Goal: Obtain resource: Download file/media

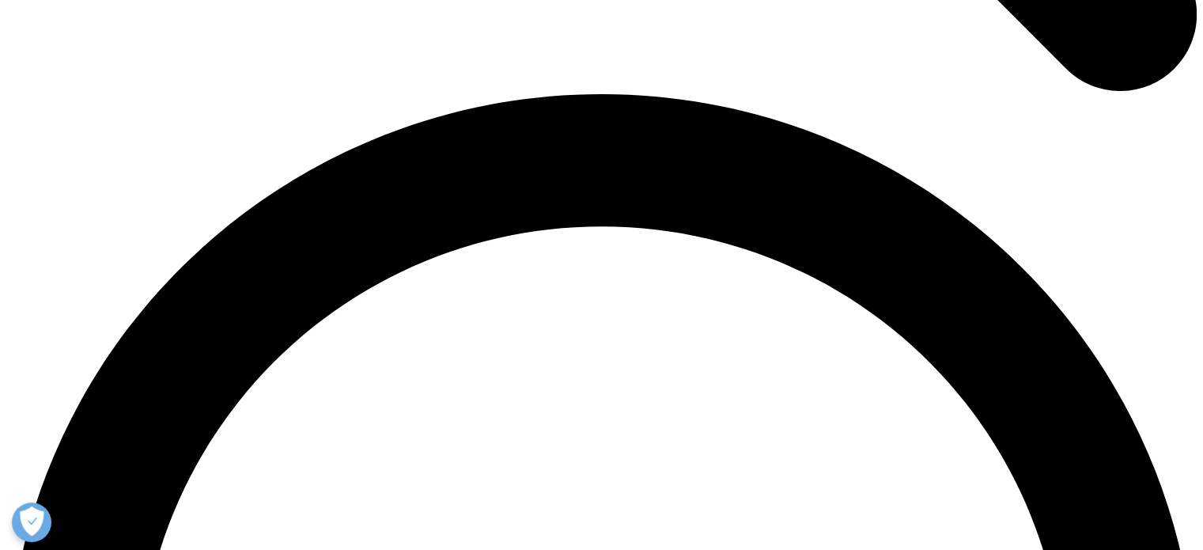
scroll to position [2318, 0]
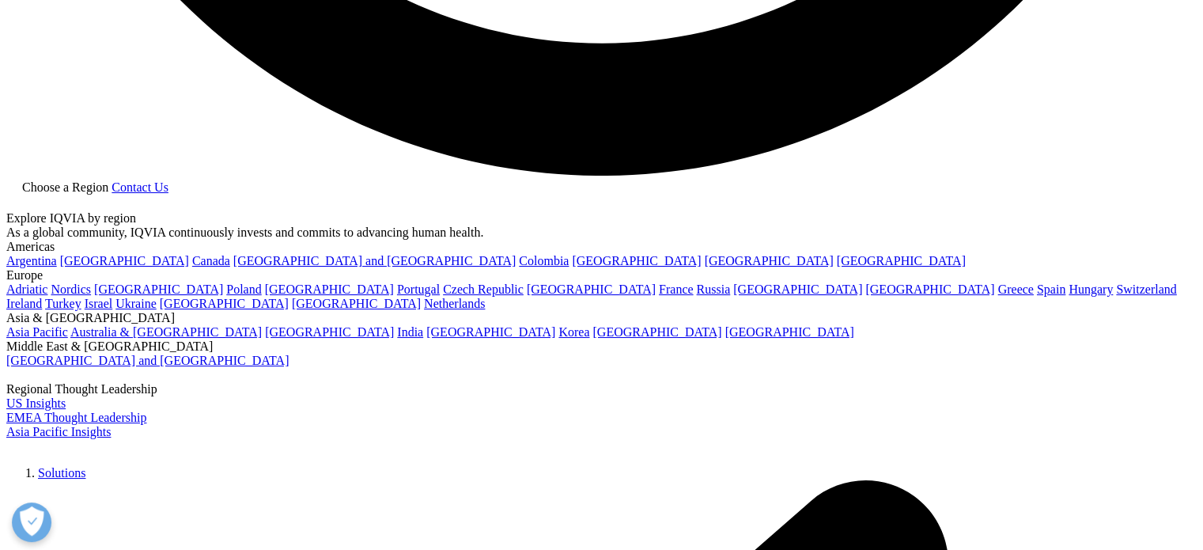
scroll to position [3504, 0]
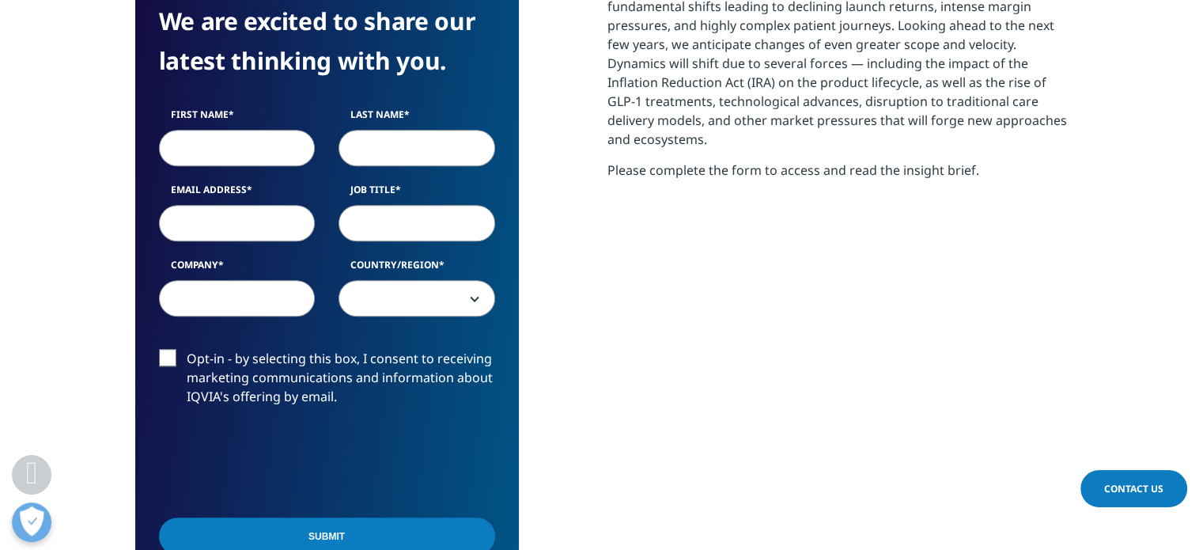
scroll to position [774, 0]
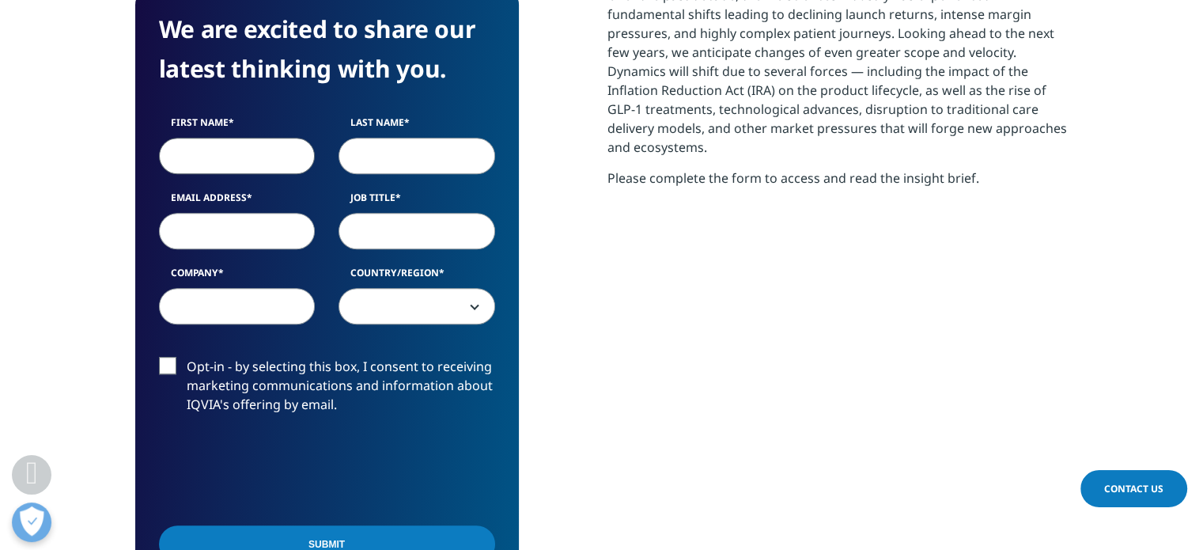
click at [271, 160] on input "First Name" at bounding box center [237, 156] width 157 height 36
type input "[PERSON_NAME]"
type input "[PERSON_NAME][EMAIL_ADDRESS][DOMAIN_NAME]"
select select "[GEOGRAPHIC_DATA]"
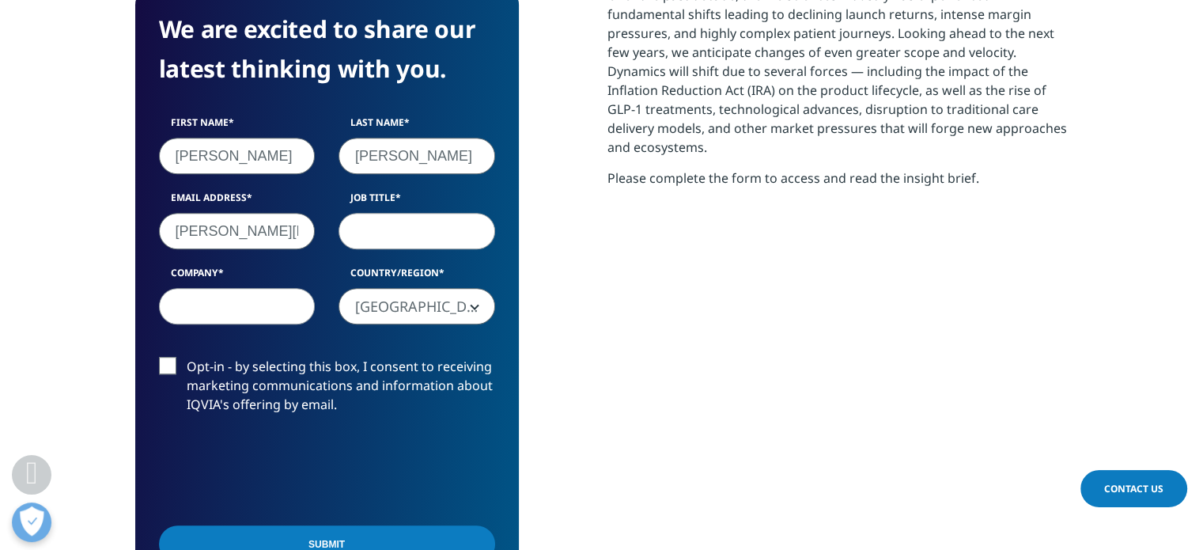
click at [362, 229] on input "Job Title" at bounding box center [417, 231] width 157 height 36
type input "Senior Director Commercial Excellence"
type input "[PERSON_NAME] Bio One"
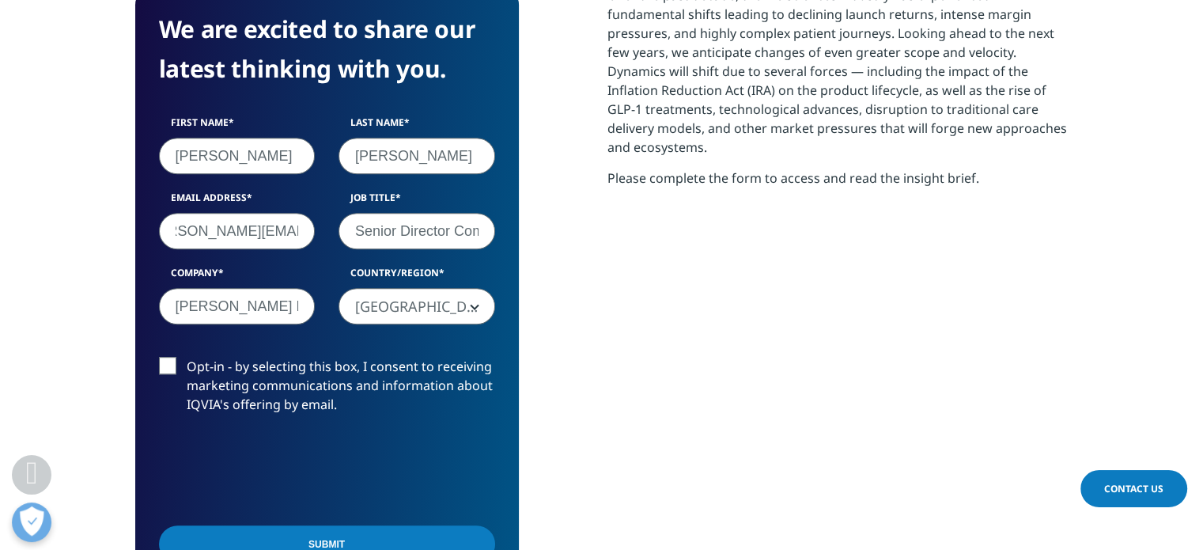
scroll to position [0, 43]
type input "[PERSON_NAME][EMAIL_ADDRESS][PERSON_NAME][DOMAIN_NAME]"
click at [174, 363] on label "Opt-in - by selecting this box, I consent to receiving marketing communications…" at bounding box center [327, 390] width 336 height 66
click at [187, 357] on input "Opt-in - by selecting this box, I consent to receiving marketing communications…" at bounding box center [187, 357] width 0 height 0
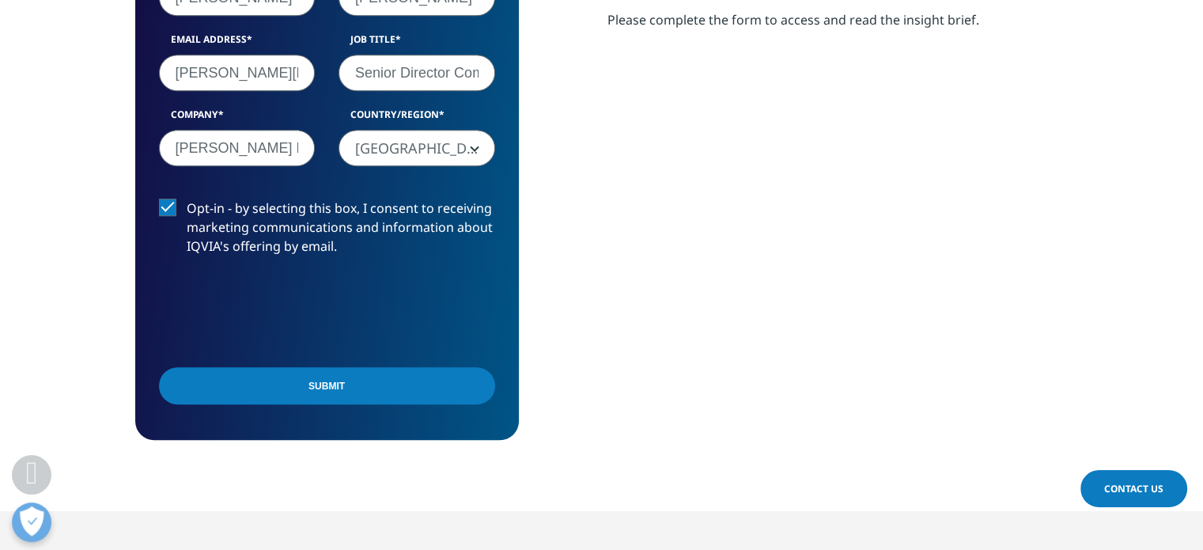
click at [422, 388] on input "Submit" at bounding box center [327, 385] width 336 height 37
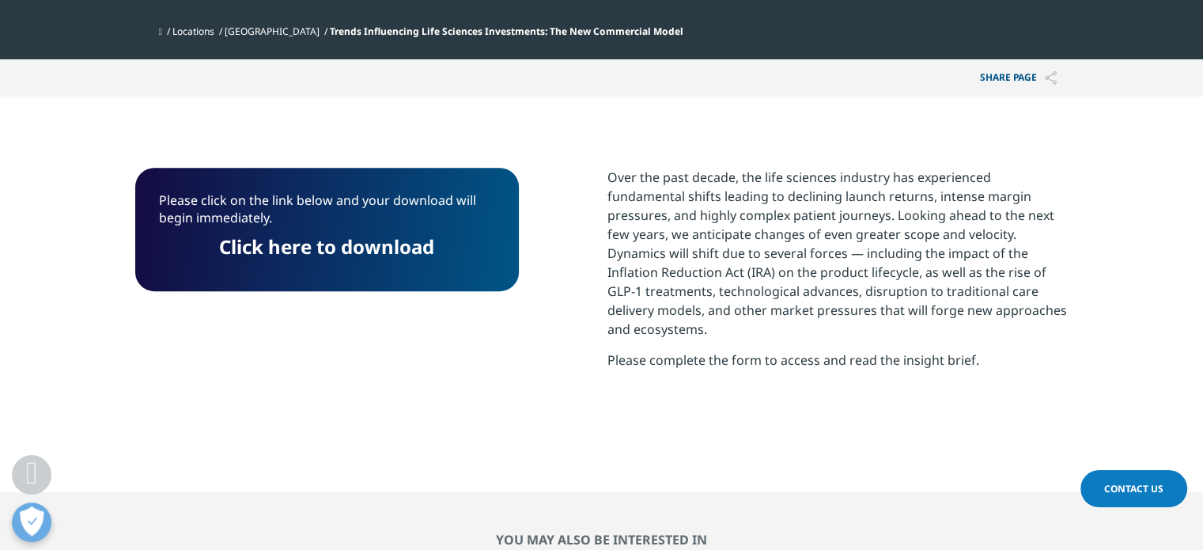
scroll to position [625, 0]
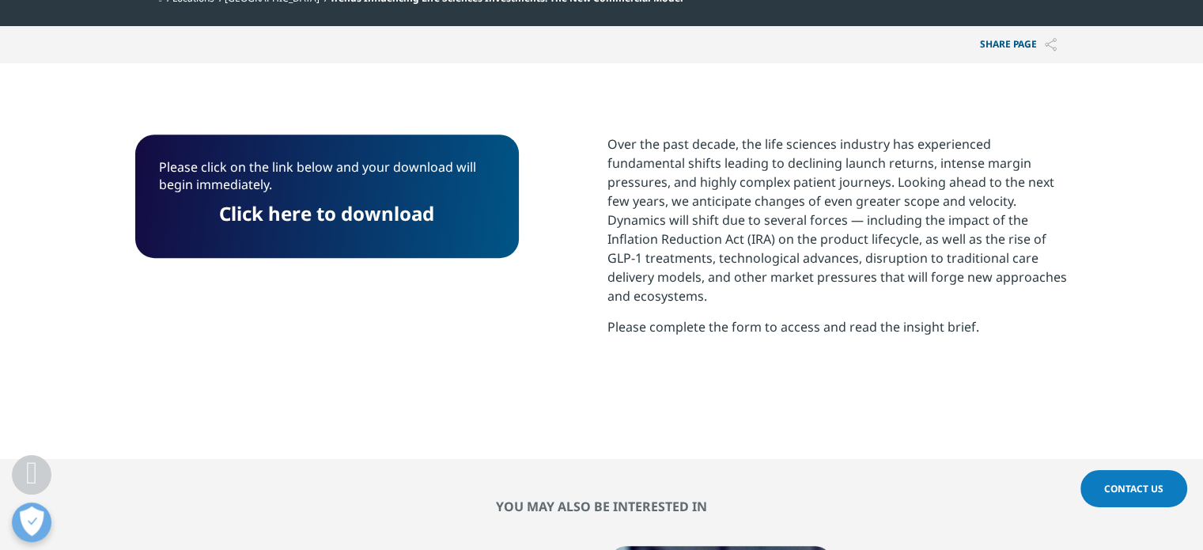
click at [353, 218] on link "Click here to download" at bounding box center [326, 213] width 215 height 26
